Goal: Task Accomplishment & Management: Complete application form

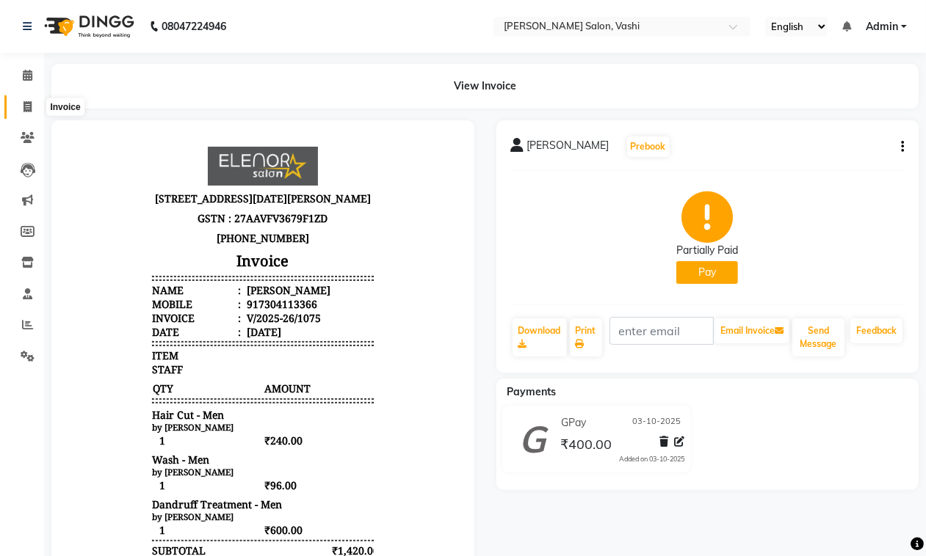
click at [23, 110] on icon at bounding box center [27, 106] width 8 height 11
select select "service"
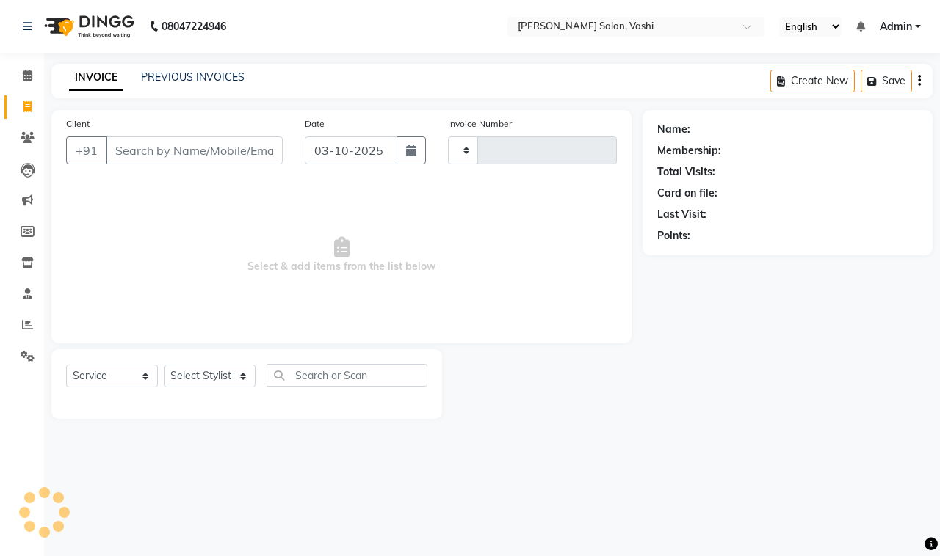
type input "1076"
select select "695"
click at [148, 74] on link "PREVIOUS INVOICES" at bounding box center [192, 76] width 103 height 13
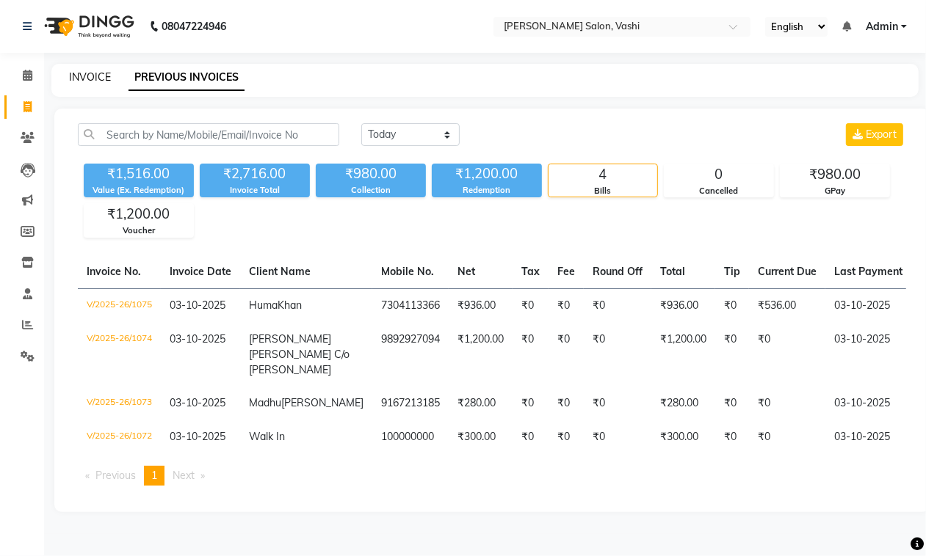
click at [85, 79] on link "INVOICE" at bounding box center [90, 76] width 42 height 13
select select "service"
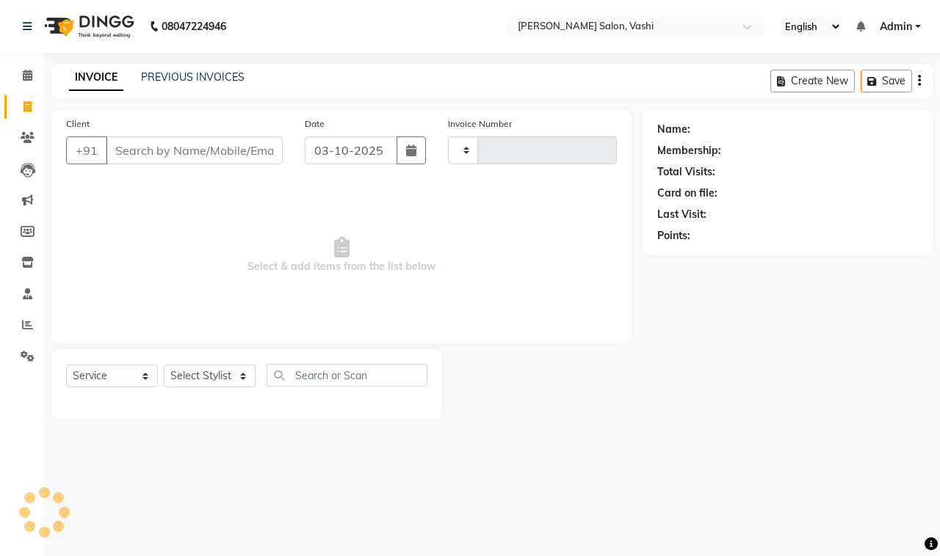
click at [228, 84] on div "PREVIOUS INVOICES" at bounding box center [192, 77] width 103 height 15
type input "1076"
select select "695"
click at [225, 79] on link "PREVIOUS INVOICES" at bounding box center [192, 76] width 103 height 13
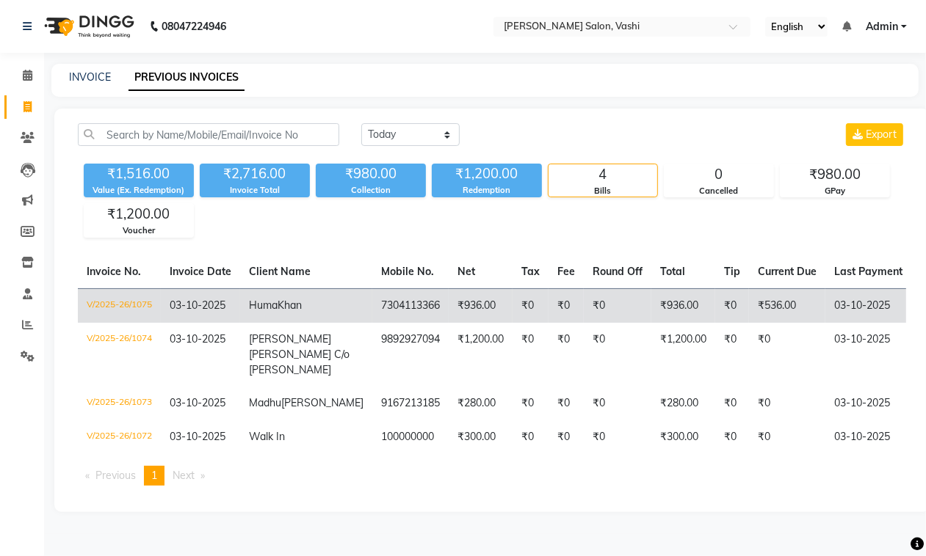
click at [448, 295] on td "₹936.00" at bounding box center [480, 305] width 64 height 34
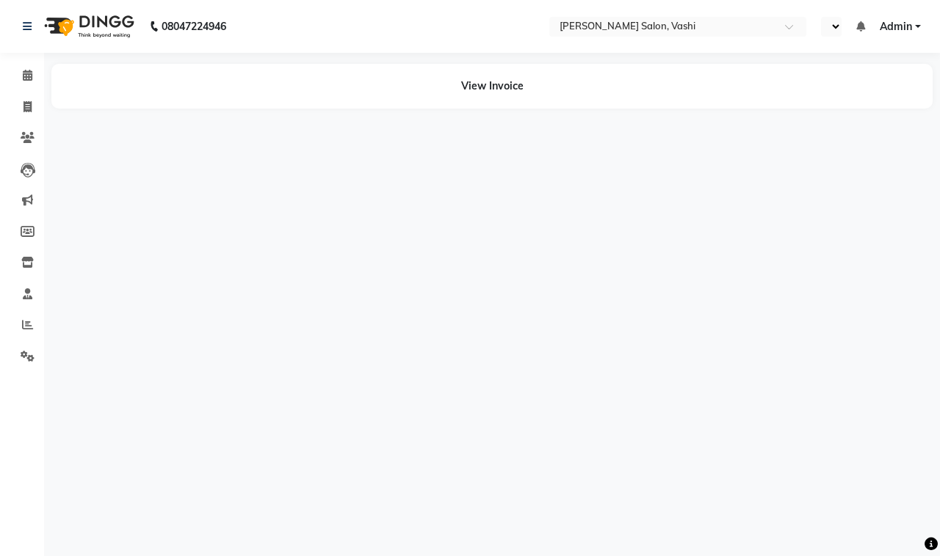
select select "en"
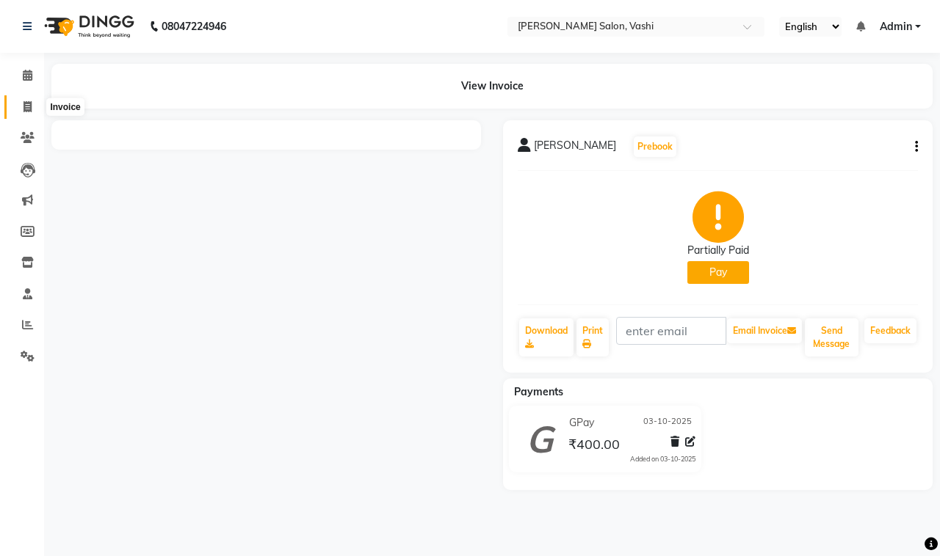
click at [30, 99] on span at bounding box center [28, 107] width 26 height 17
select select "service"
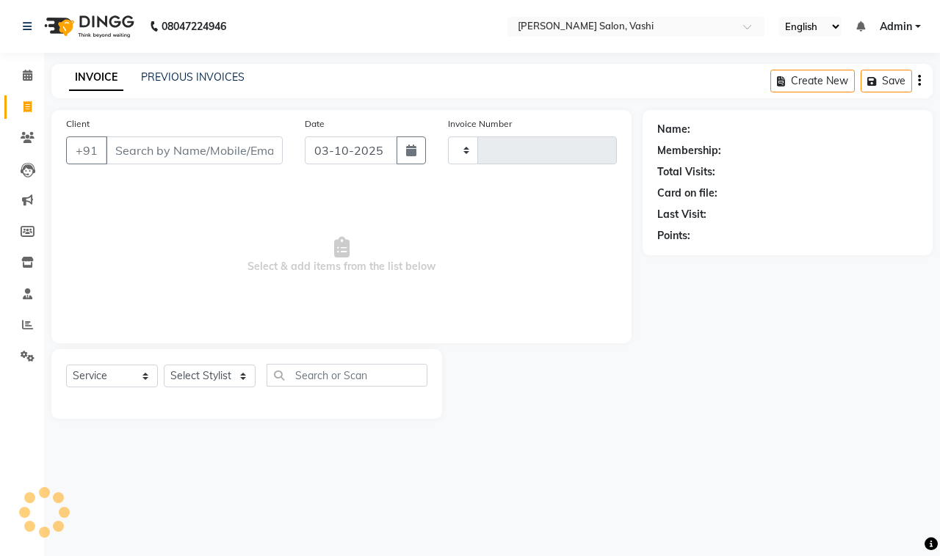
type input "1076"
select select "695"
click at [196, 86] on div "INVOICE PREVIOUS INVOICES" at bounding box center [156, 78] width 211 height 17
click at [195, 70] on link "PREVIOUS INVOICES" at bounding box center [192, 76] width 103 height 13
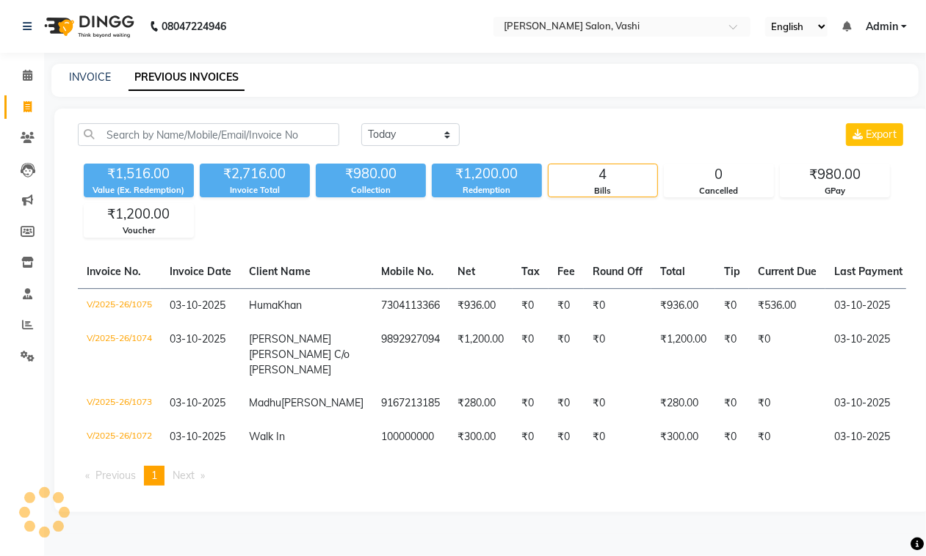
click at [195, 72] on link "PREVIOUS INVOICES" at bounding box center [186, 78] width 116 height 26
click at [31, 100] on span at bounding box center [28, 107] width 26 height 17
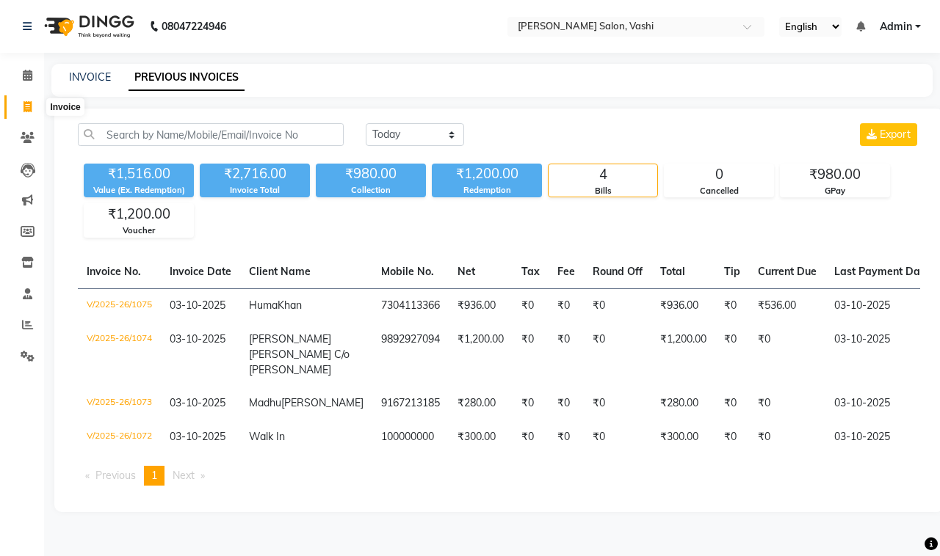
select select "service"
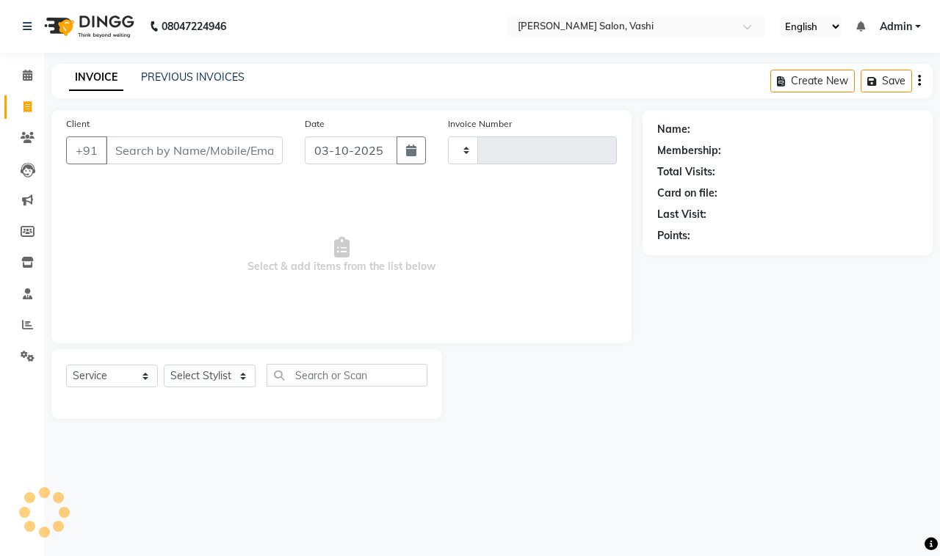
type input "1076"
select select "695"
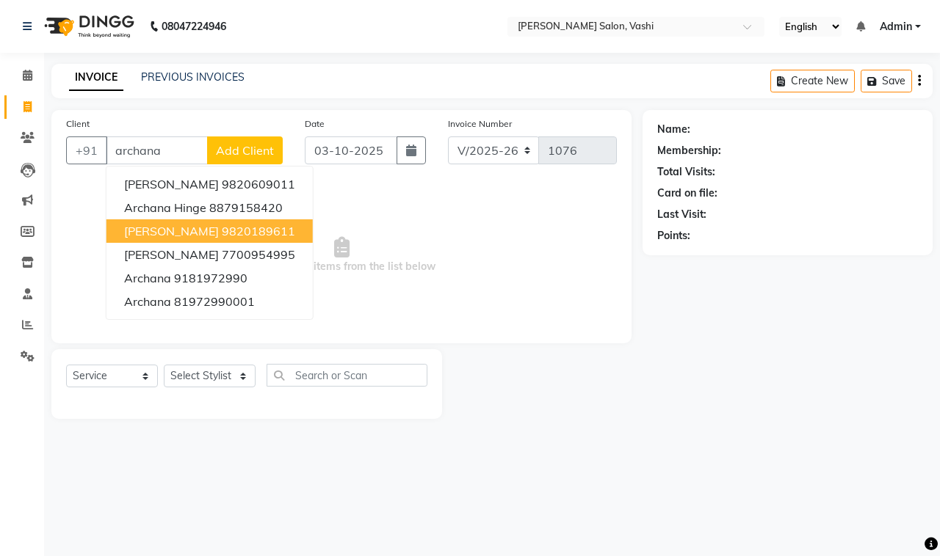
click at [204, 224] on span "[PERSON_NAME]" at bounding box center [171, 231] width 95 height 15
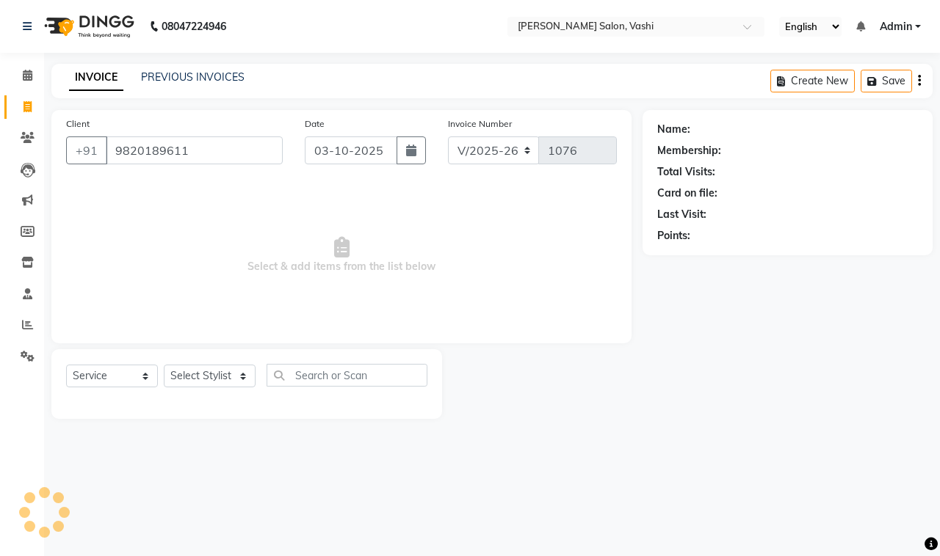
type input "9820189611"
select select "1: Object"
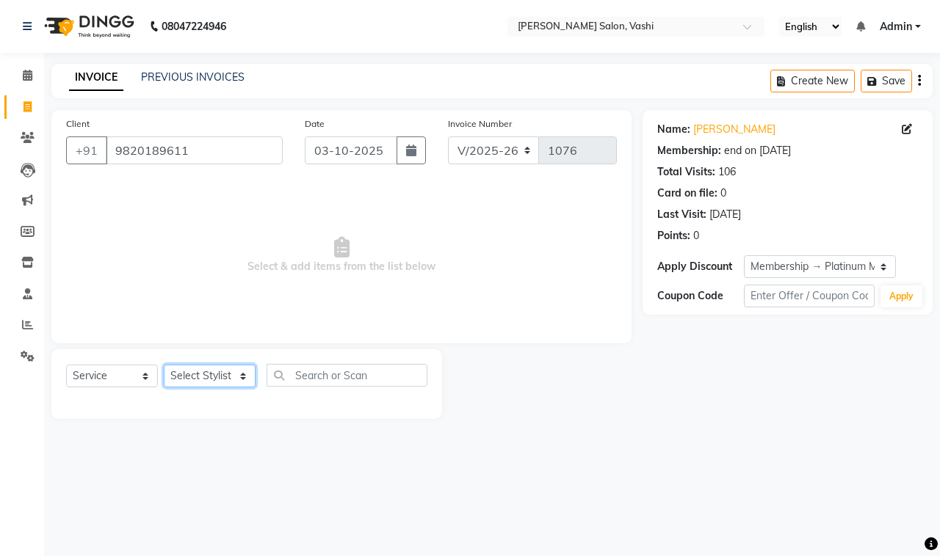
click at [220, 368] on select "Select Stylist DC Dipika Freelancer [PERSON_NAME] [PERSON_NAME] [PERSON_NAME]" at bounding box center [210, 376] width 92 height 23
select select "10404"
click at [164, 365] on select "Select Stylist DC Dipika Freelancer [PERSON_NAME] [PERSON_NAME] [PERSON_NAME]" at bounding box center [210, 376] width 92 height 23
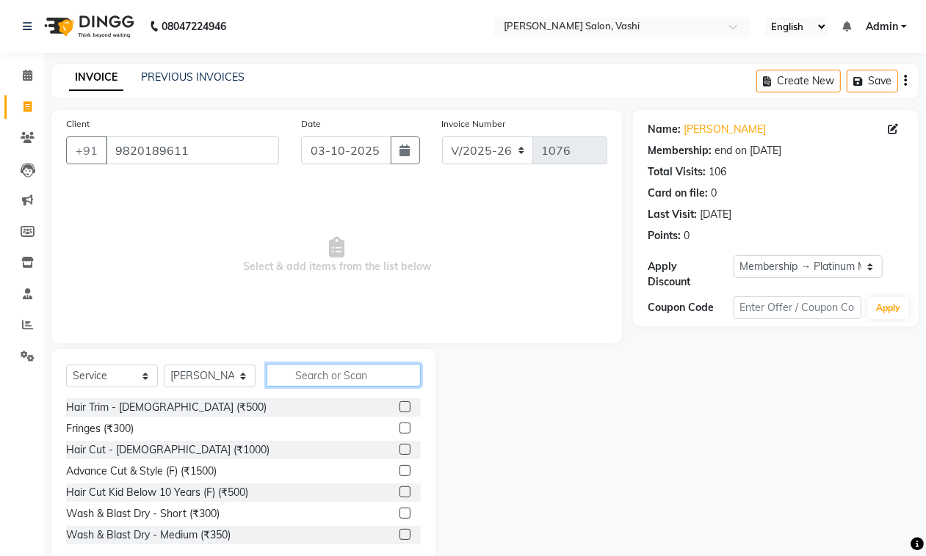
click at [330, 371] on input "text" at bounding box center [343, 375] width 154 height 23
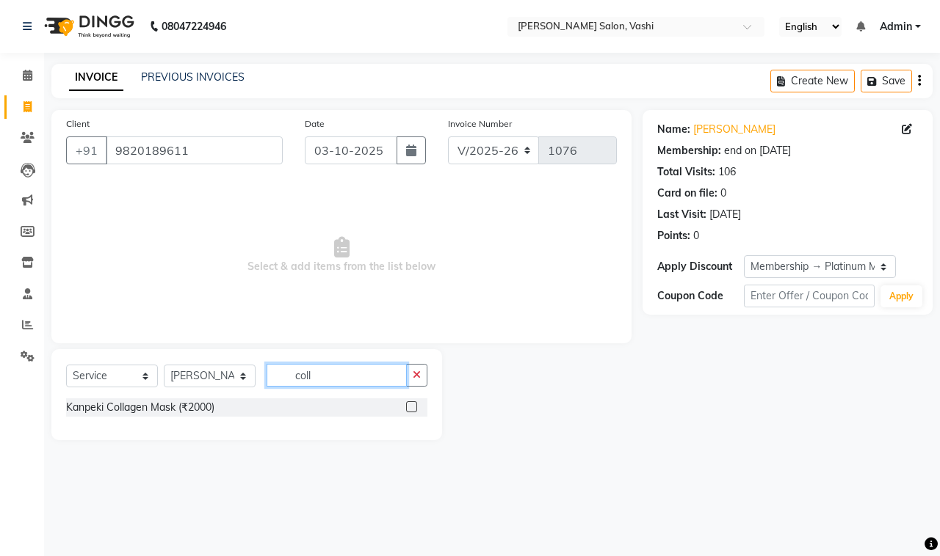
type input "coll"
click at [413, 406] on label at bounding box center [411, 406] width 11 height 11
click at [413, 406] on input "checkbox" at bounding box center [411, 408] width 10 height 10
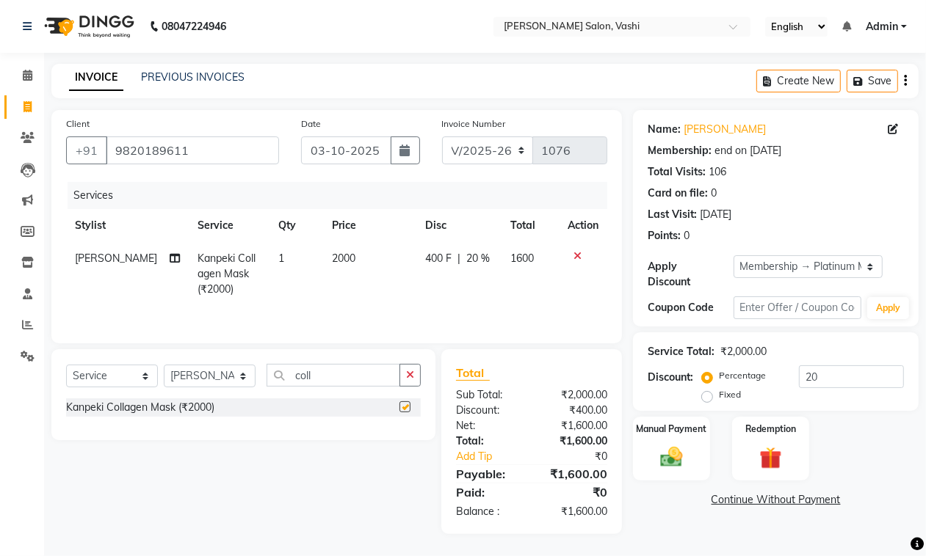
checkbox input "false"
click at [355, 384] on input "coll" at bounding box center [333, 375] width 134 height 23
type input "c"
type input "black"
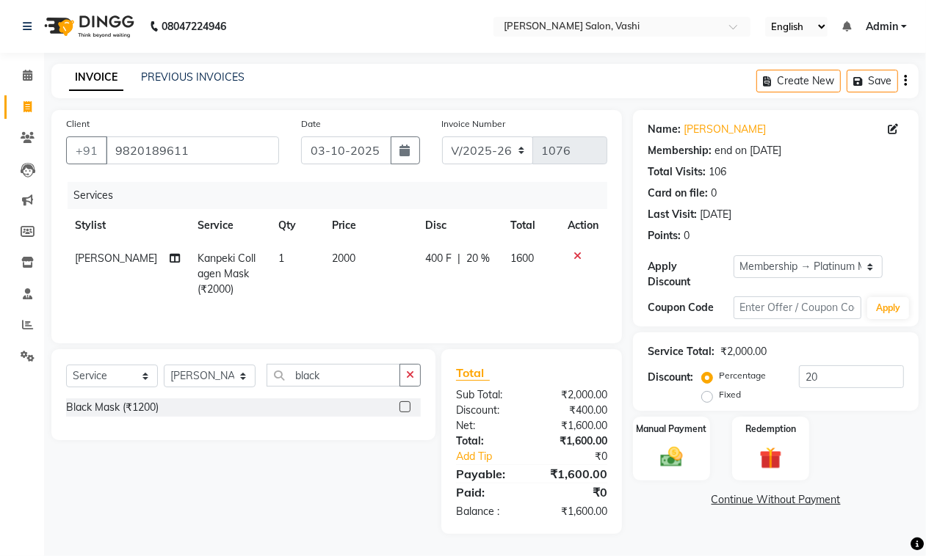
click at [401, 411] on label at bounding box center [404, 406] width 11 height 11
click at [401, 411] on input "checkbox" at bounding box center [404, 408] width 10 height 10
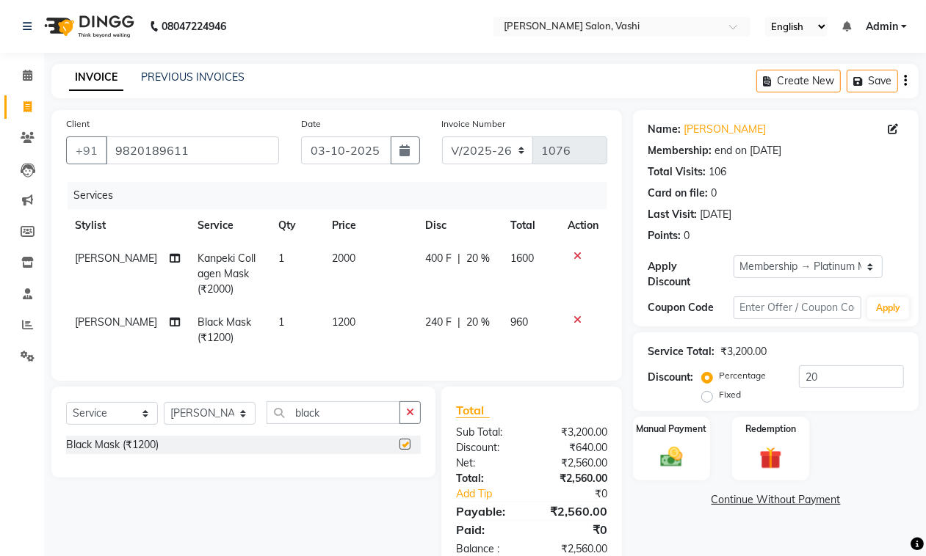
checkbox input "false"
click at [801, 378] on input "20" at bounding box center [851, 377] width 105 height 23
type input "30"
click at [786, 529] on div "Name: [PERSON_NAME] Membership: end on [DATE] Total Visits: 106 Card on file: 0…" at bounding box center [781, 341] width 297 height 462
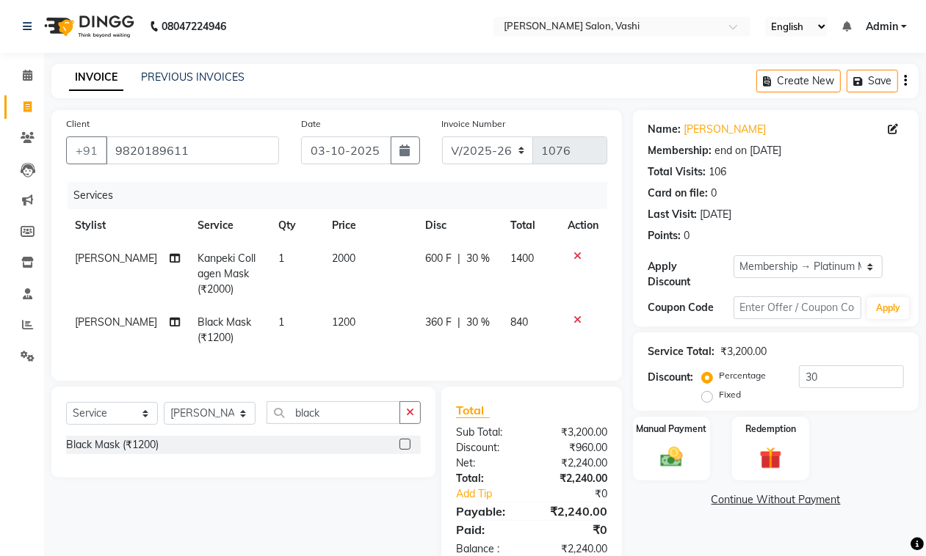
scroll to position [50, 0]
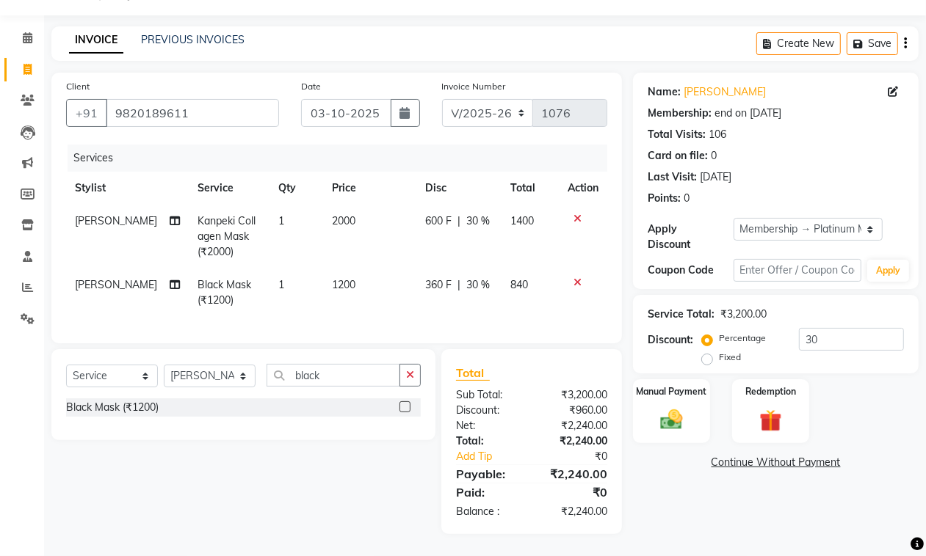
click at [556, 527] on div "Total Sub Total: ₹3,200.00 Discount: ₹960.00 Net: ₹2,240.00 Total: ₹2,240.00 Ad…" at bounding box center [531, 441] width 181 height 185
click at [207, 295] on td "Black Mask (₹1200)" at bounding box center [229, 293] width 81 height 48
select select "10404"
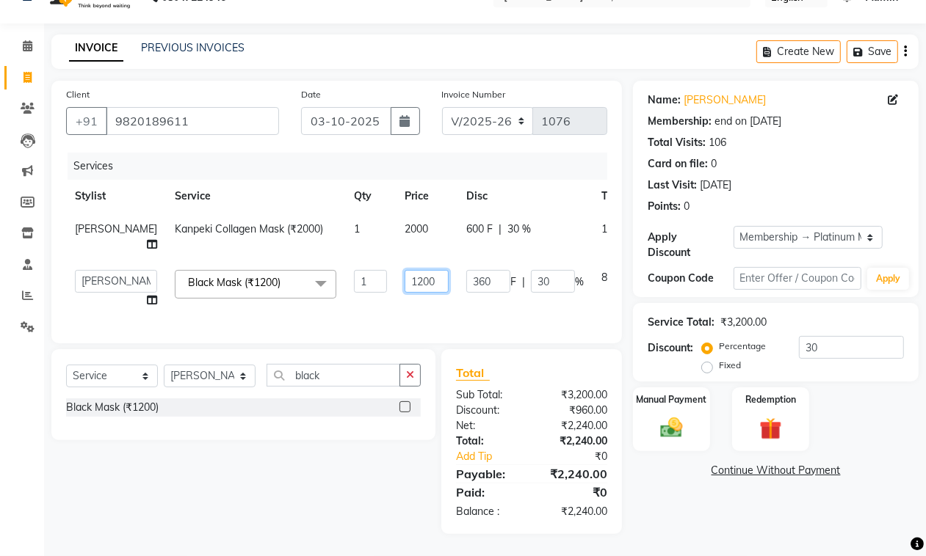
click at [404, 277] on input "1200" at bounding box center [426, 281] width 44 height 23
type input "1000"
click at [397, 316] on div "Services Stylist Service Qty Price Disc Total Action [PERSON_NAME] Kanpeki Coll…" at bounding box center [336, 241] width 541 height 176
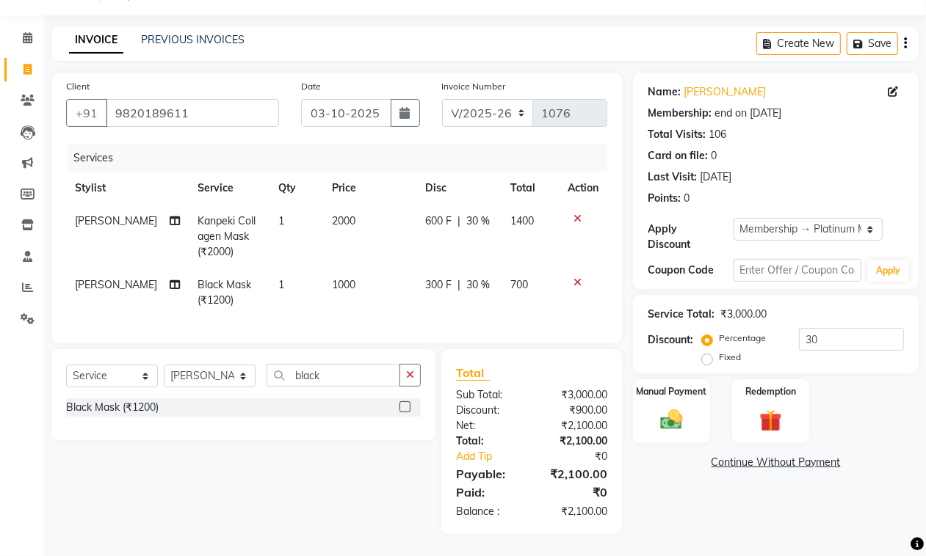
click at [325, 277] on td "1000" at bounding box center [370, 293] width 92 height 48
select select "10404"
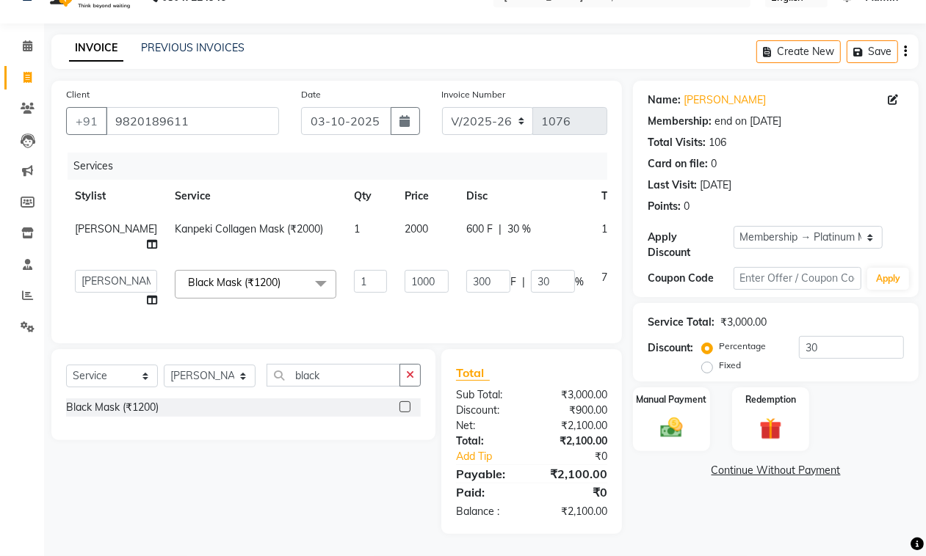
click at [396, 272] on td "1000" at bounding box center [427, 289] width 62 height 56
click at [404, 272] on input "1000" at bounding box center [426, 281] width 44 height 23
type input "900"
click at [341, 277] on tr "DC Dipika Freelancer [PERSON_NAME] [PERSON_NAME] [PERSON_NAME] Black Mask (₹120…" at bounding box center [374, 289] width 617 height 56
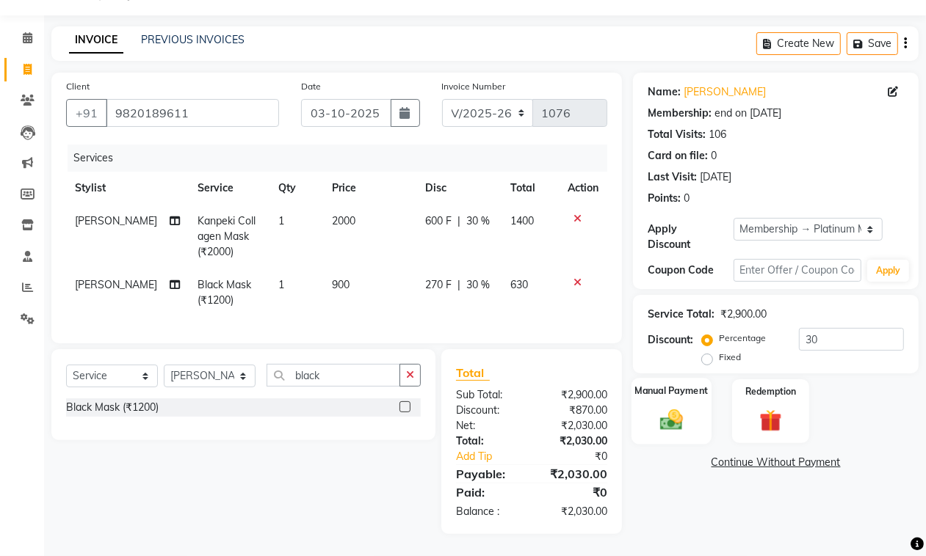
click at [661, 407] on img at bounding box center [671, 420] width 37 height 26
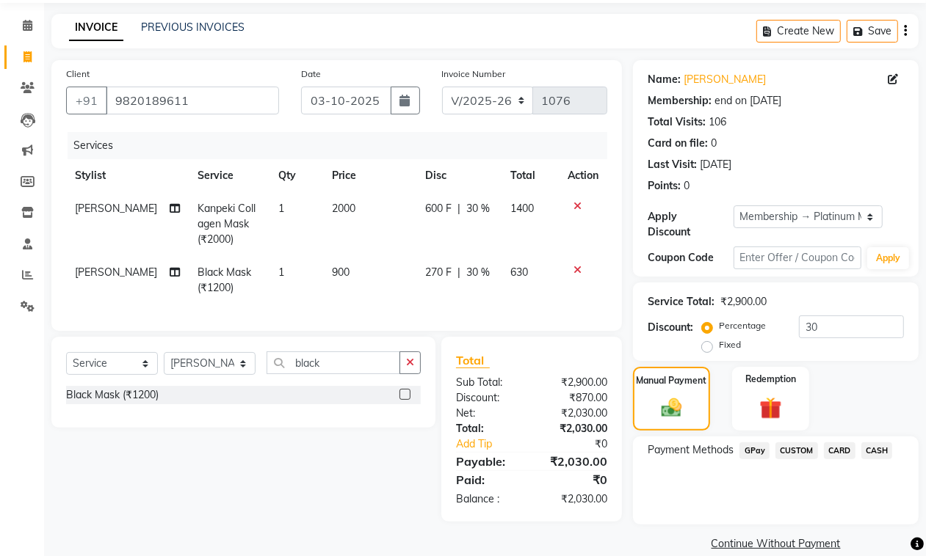
click at [879, 453] on span "CASH" at bounding box center [877, 451] width 32 height 17
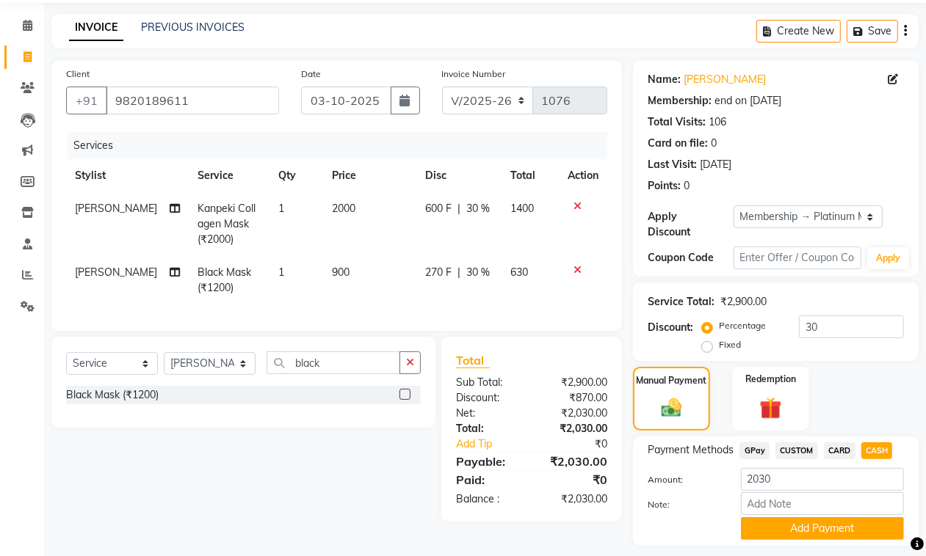
scroll to position [90, 0]
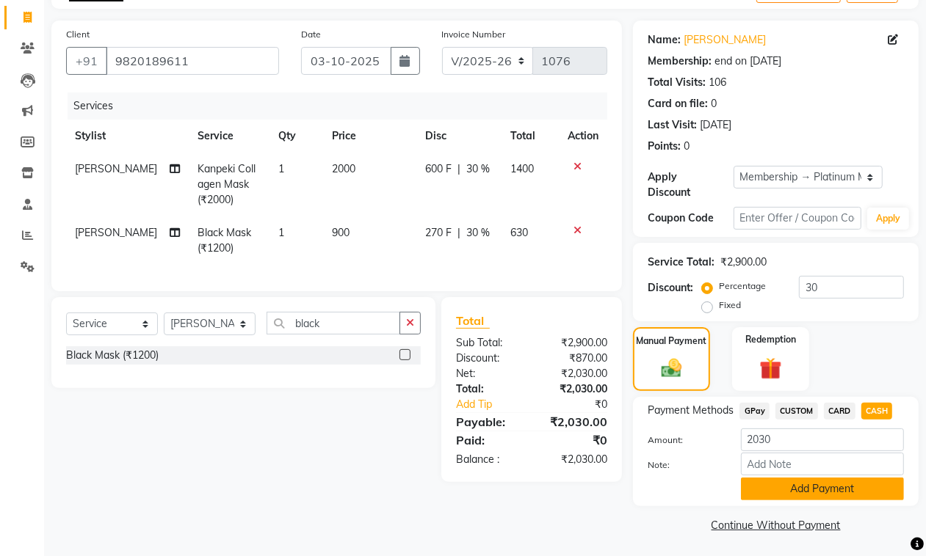
click at [826, 490] on button "Add Payment" at bounding box center [822, 489] width 163 height 23
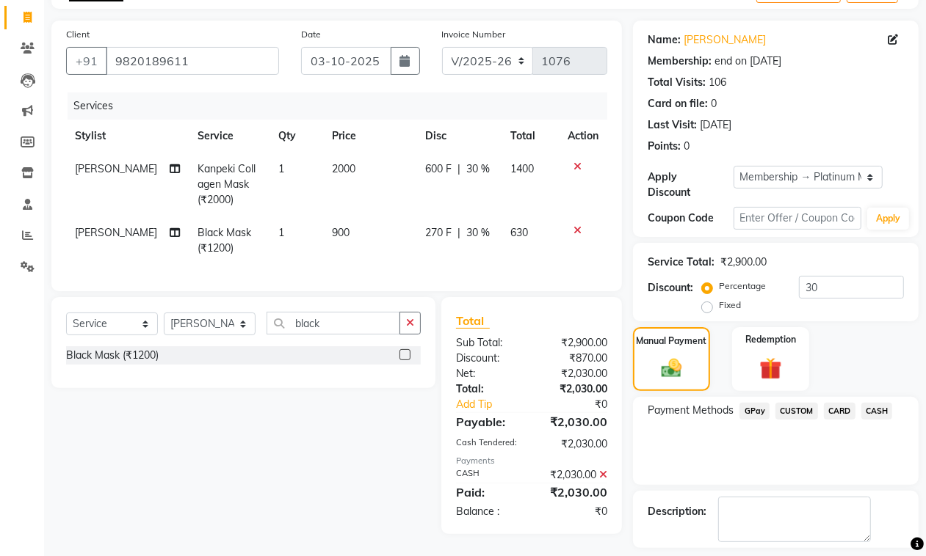
scroll to position [153, 0]
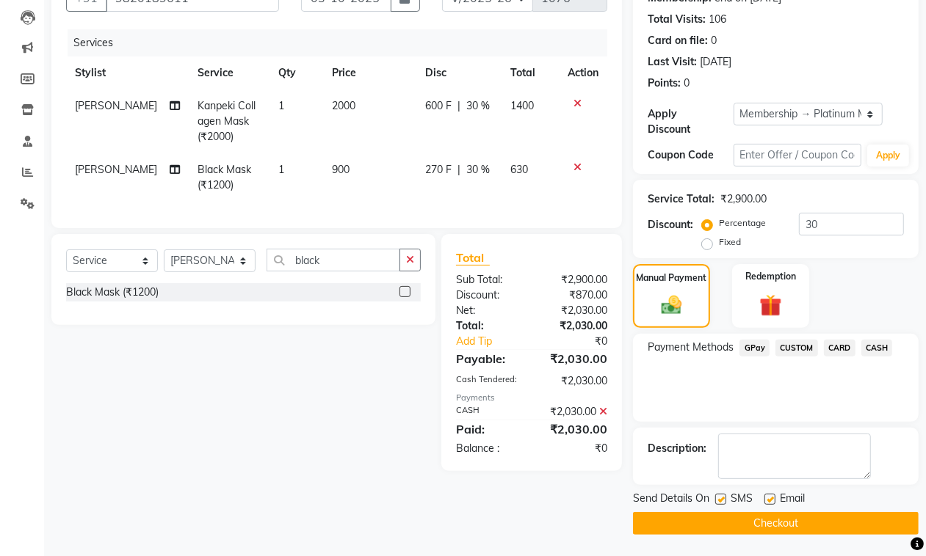
click at [771, 500] on label at bounding box center [769, 499] width 11 height 11
click at [771, 500] on input "checkbox" at bounding box center [769, 500] width 10 height 10
checkbox input "false"
click at [717, 503] on label at bounding box center [720, 499] width 11 height 11
click at [717, 503] on input "checkbox" at bounding box center [720, 500] width 10 height 10
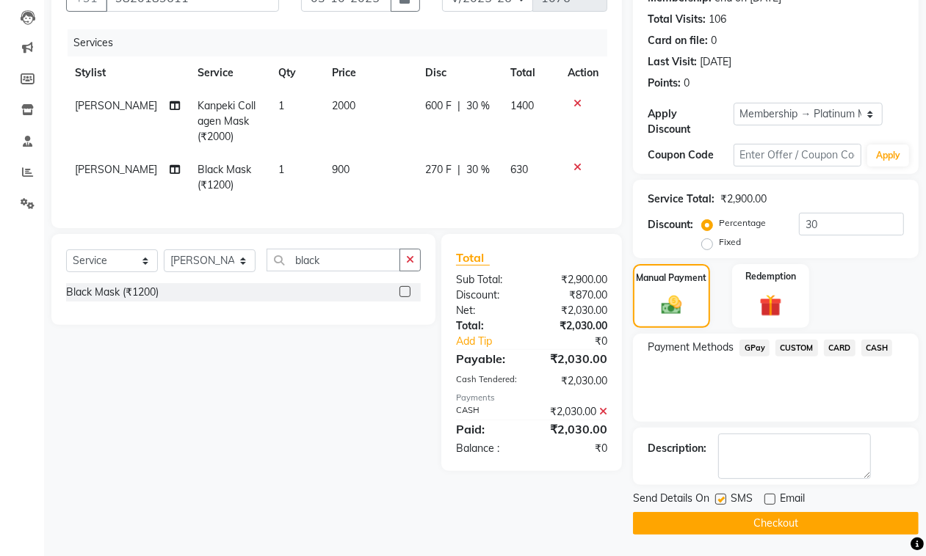
checkbox input "false"
click at [727, 521] on button "Checkout" at bounding box center [776, 523] width 286 height 23
